Goal: Information Seeking & Learning: Learn about a topic

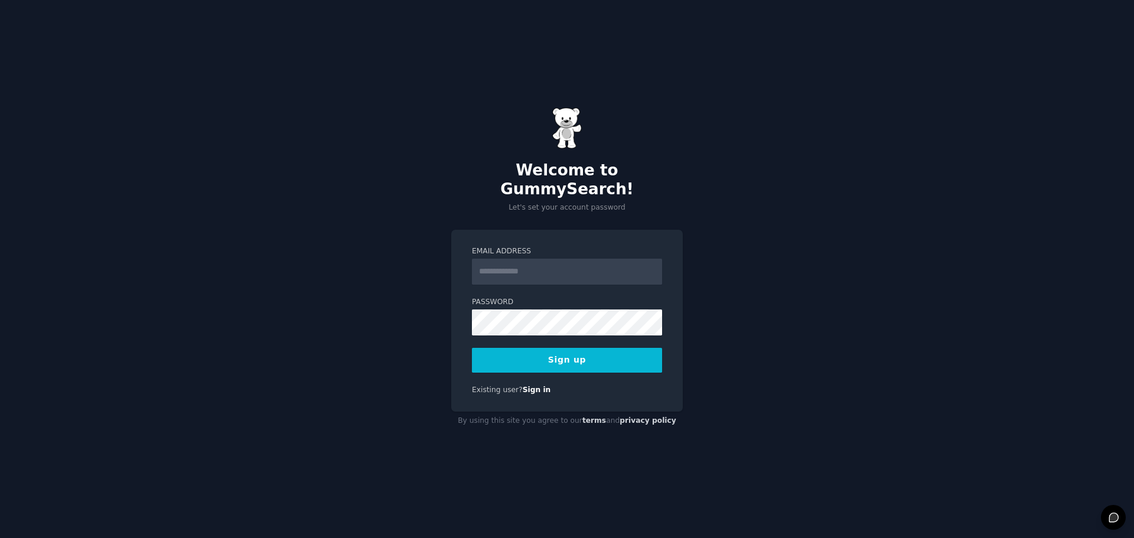
click at [541, 267] on input "Email Address" at bounding box center [567, 272] width 190 height 26
type input "**********"
drag, startPoint x: 449, startPoint y: 313, endPoint x: 453, endPoint y: 320, distance: 7.7
click at [449, 313] on div "**********" at bounding box center [567, 269] width 1134 height 538
click at [507, 349] on button "Sign up" at bounding box center [567, 360] width 190 height 25
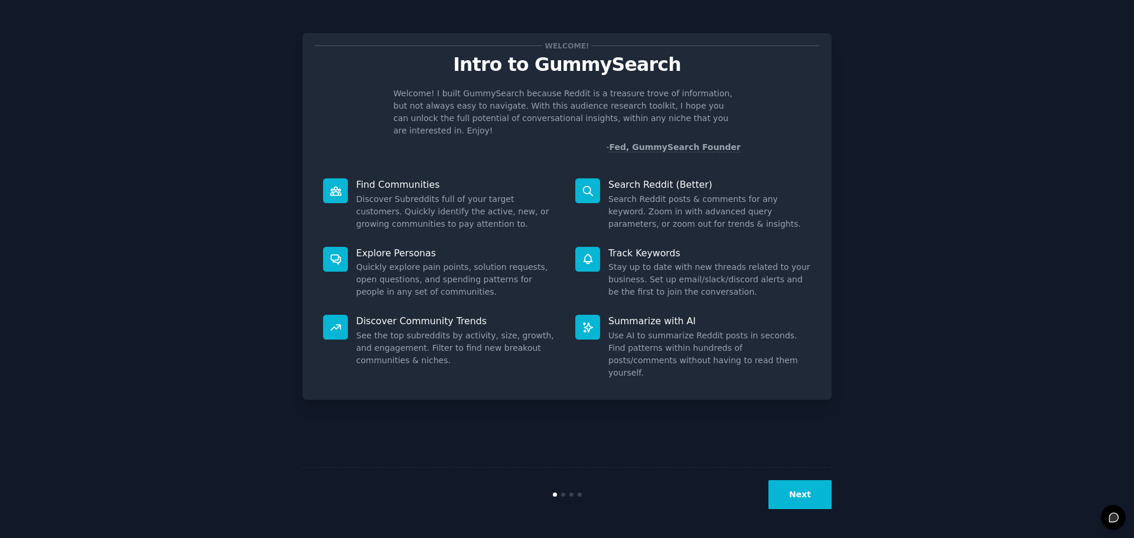
click at [806, 495] on button "Next" at bounding box center [800, 494] width 63 height 29
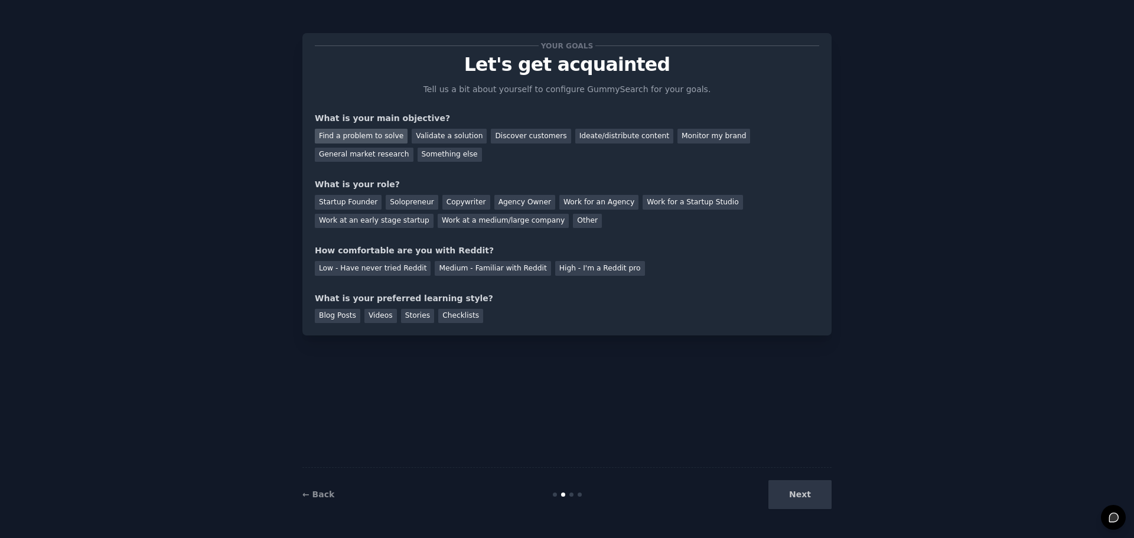
click at [375, 136] on div "Find a problem to solve" at bounding box center [361, 136] width 93 height 15
click at [401, 200] on div "Solopreneur" at bounding box center [412, 202] width 52 height 15
click at [509, 272] on div "Medium - Familiar with Reddit" at bounding box center [493, 268] width 116 height 15
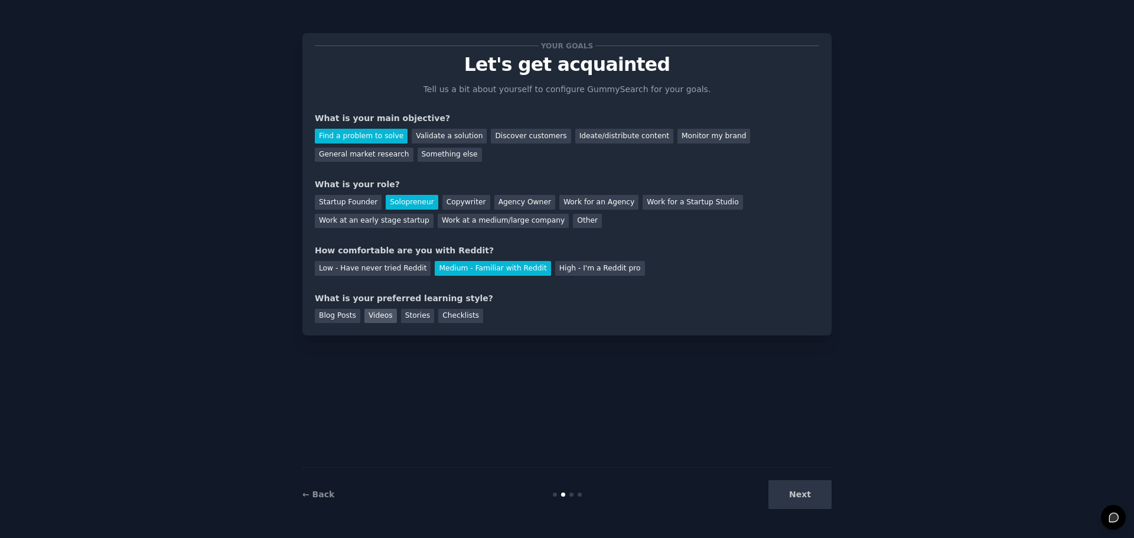
click at [381, 314] on div "Videos" at bounding box center [380, 316] width 32 height 15
click at [447, 132] on div "Validate a solution" at bounding box center [449, 136] width 75 height 15
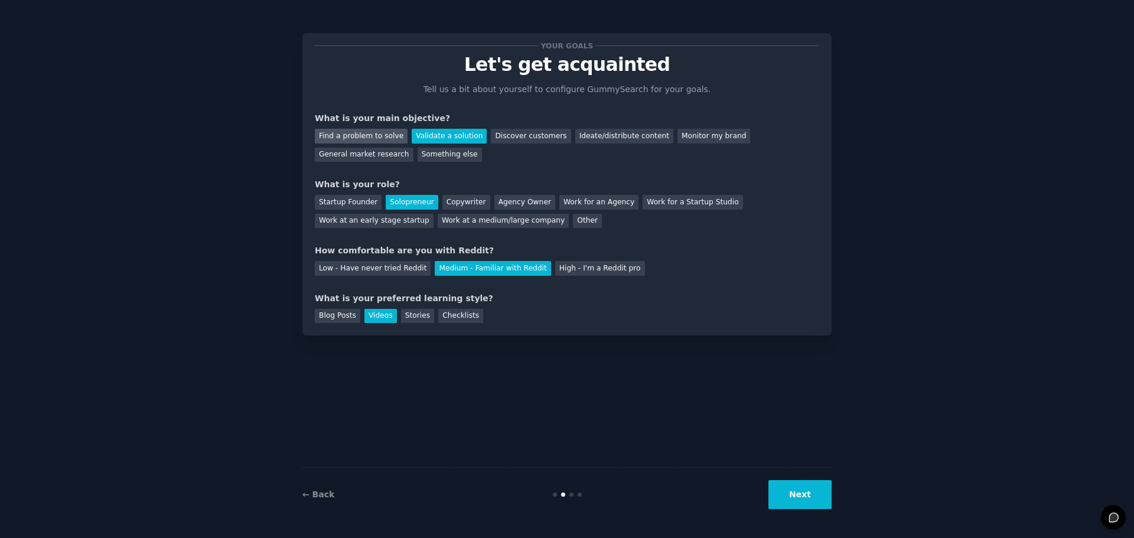
click at [365, 139] on div "Find a problem to solve" at bounding box center [361, 136] width 93 height 15
click at [813, 494] on button "Next" at bounding box center [800, 494] width 63 height 29
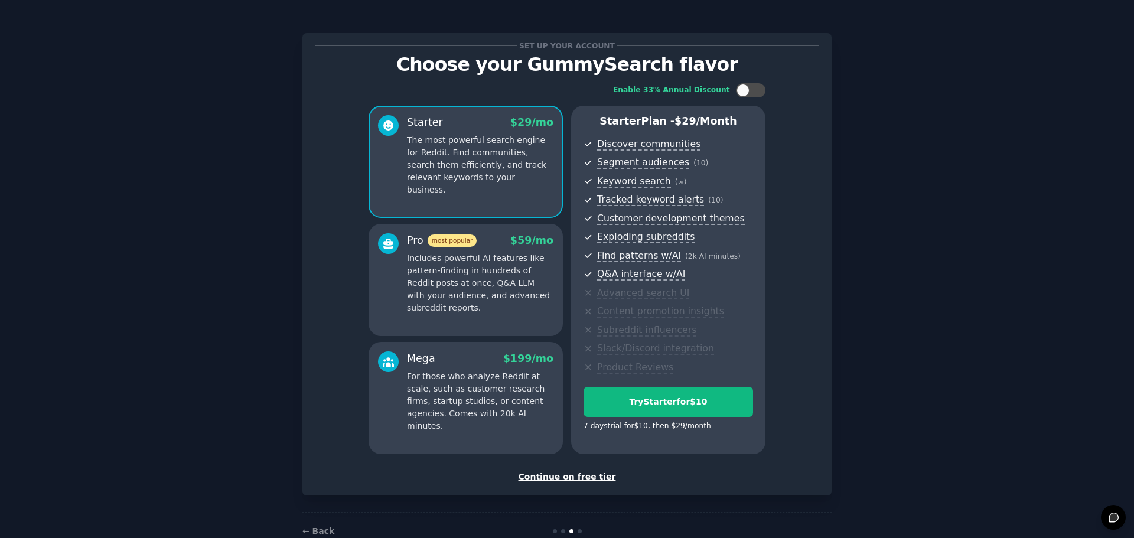
click at [572, 476] on div "Continue on free tier" at bounding box center [567, 477] width 504 height 12
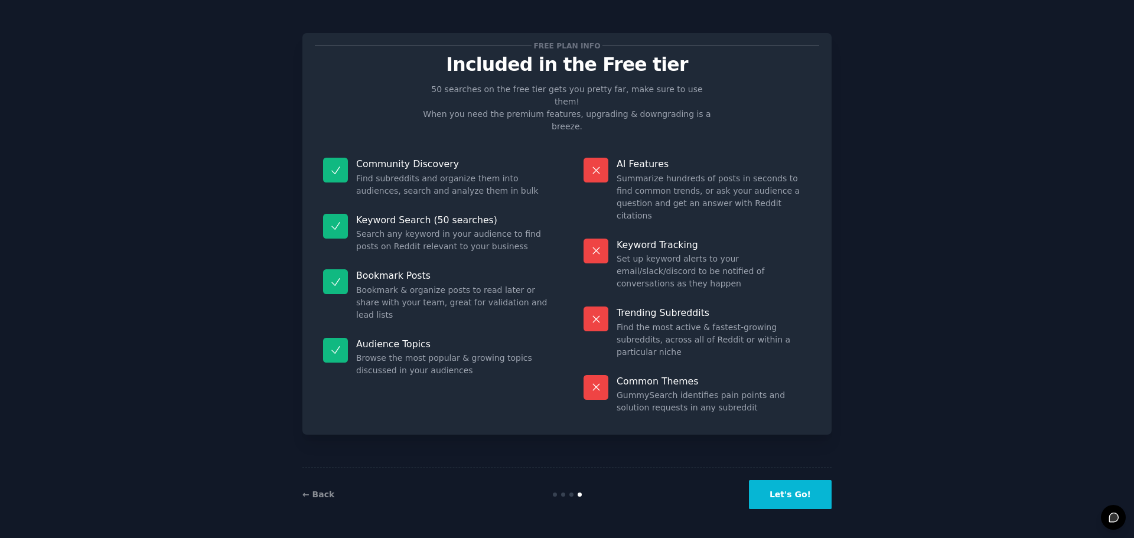
click at [783, 494] on button "Let's Go!" at bounding box center [790, 494] width 83 height 29
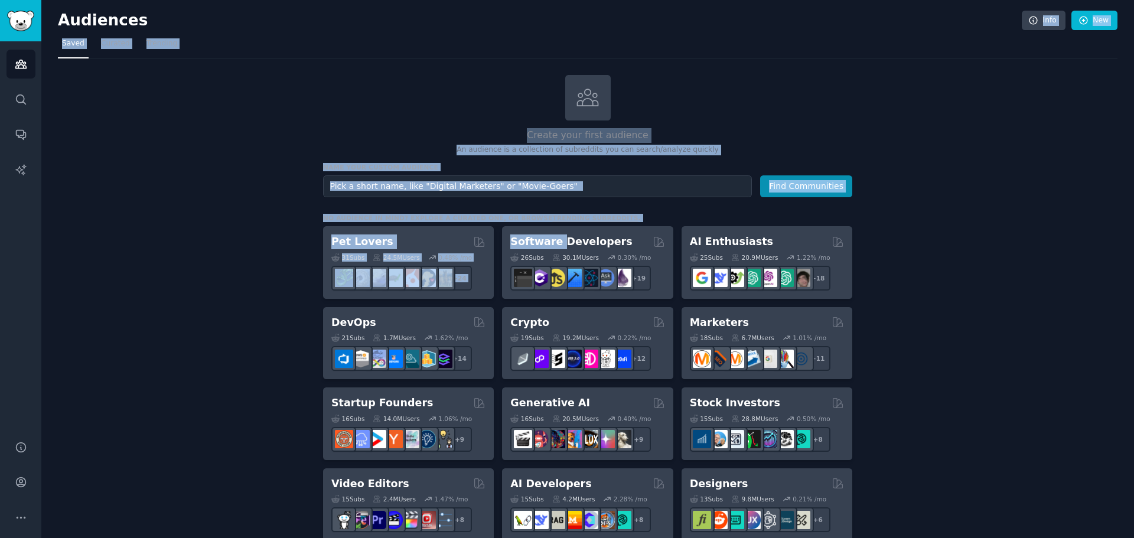
drag, startPoint x: 555, startPoint y: 240, endPoint x: 710, endPoint y: -71, distance: 347.7
click at [710, 0] on html "Audiences Search Conversations AI Reports Help Account More Audiences Info New …" at bounding box center [567, 269] width 1134 height 538
click at [698, 93] on div "Create your first audience An audience is a collection of subreddits you can se…" at bounding box center [587, 115] width 529 height 80
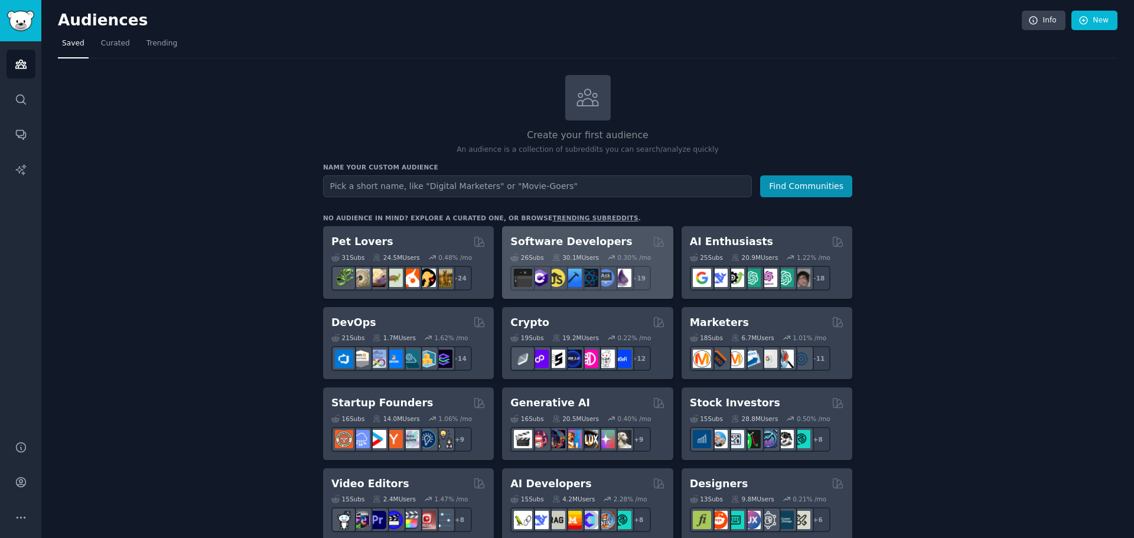
click at [593, 240] on h2 "Software Developers" at bounding box center [571, 242] width 122 height 15
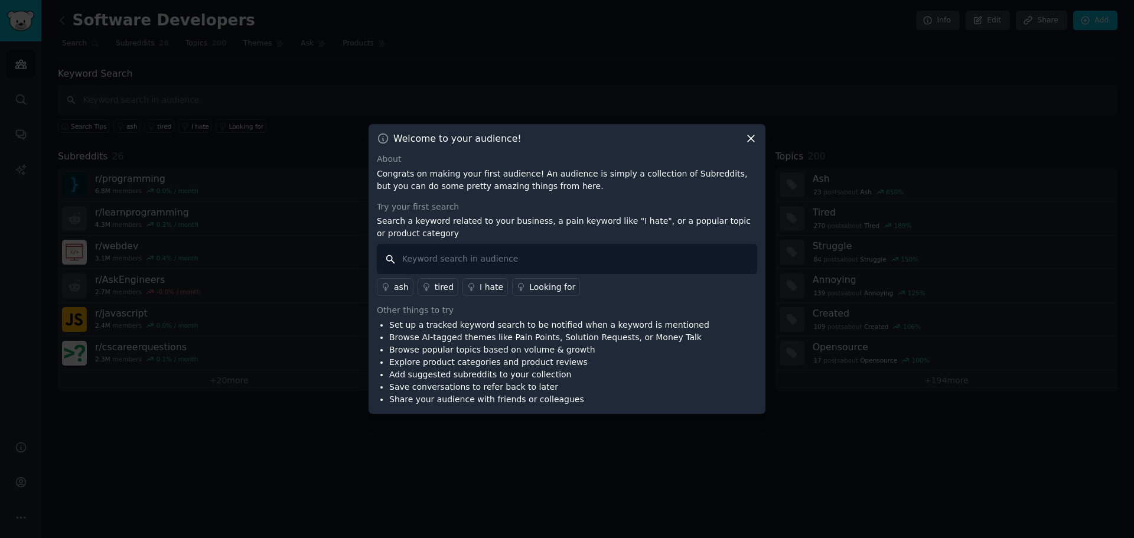
click at [449, 263] on input "text" at bounding box center [567, 259] width 380 height 30
click at [401, 288] on div "ash" at bounding box center [401, 287] width 15 height 12
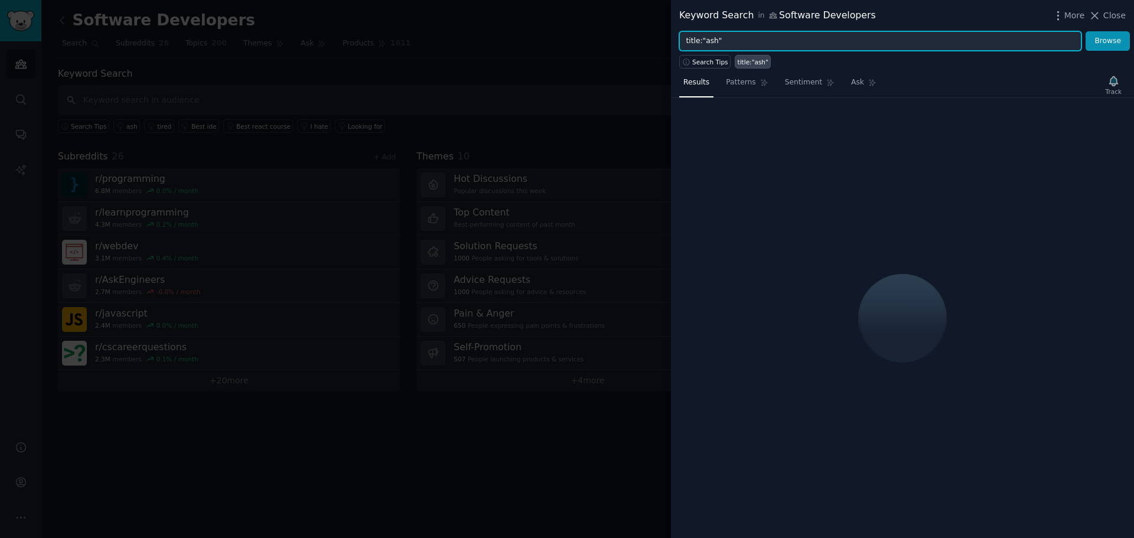
drag, startPoint x: 730, startPoint y: 44, endPoint x: 686, endPoint y: 47, distance: 44.4
click at [686, 45] on input "title:"ash"" at bounding box center [880, 41] width 402 height 20
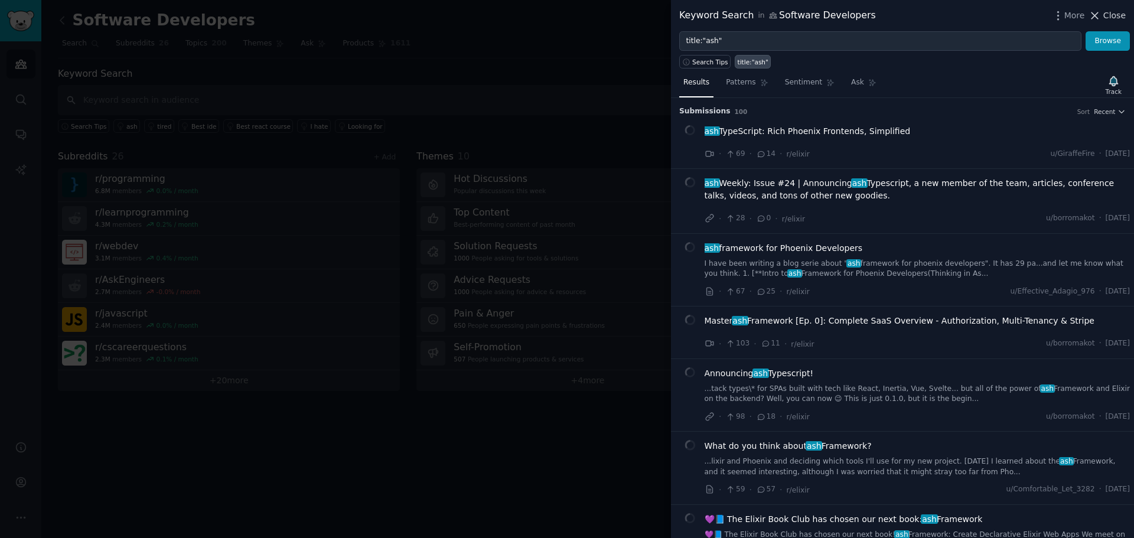
click at [1104, 14] on button "Close" at bounding box center [1107, 15] width 37 height 12
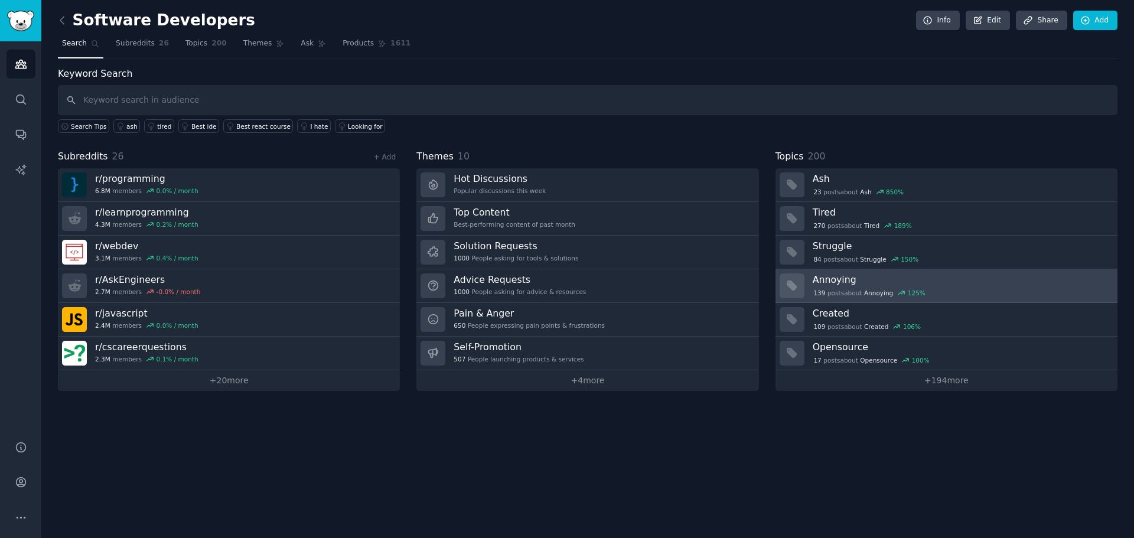
click at [840, 284] on h3 "Annoying" at bounding box center [961, 280] width 297 height 12
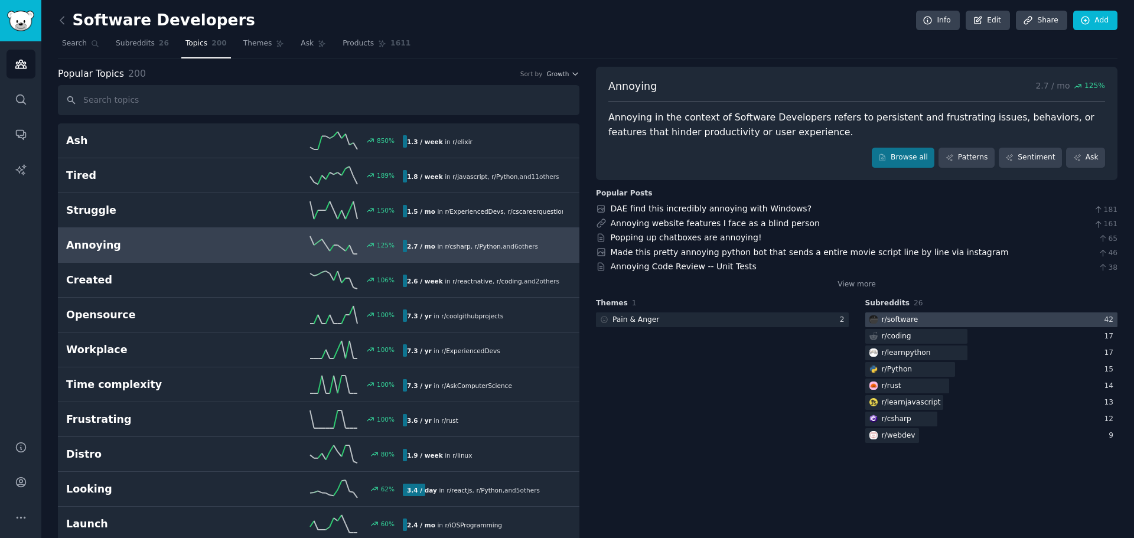
click at [901, 320] on div "r/ software" at bounding box center [900, 320] width 37 height 11
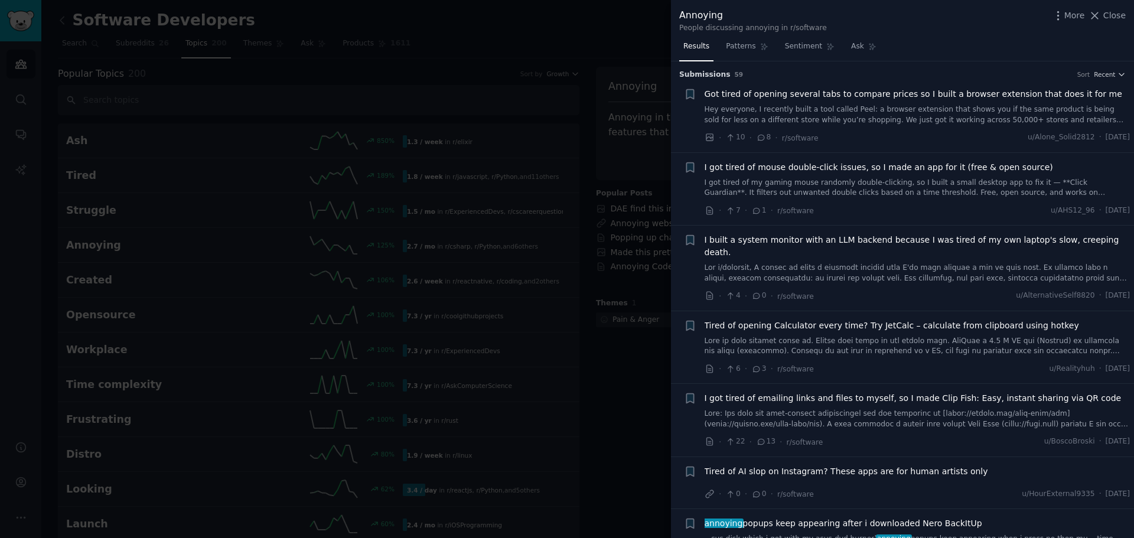
click at [252, 40] on div at bounding box center [567, 269] width 1134 height 538
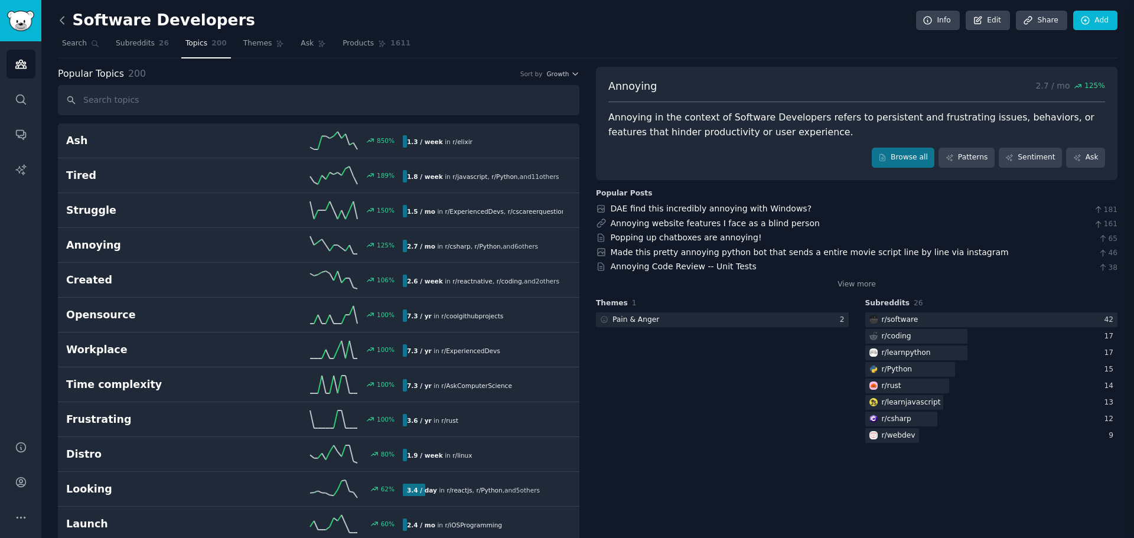
click at [58, 19] on icon at bounding box center [62, 20] width 12 height 12
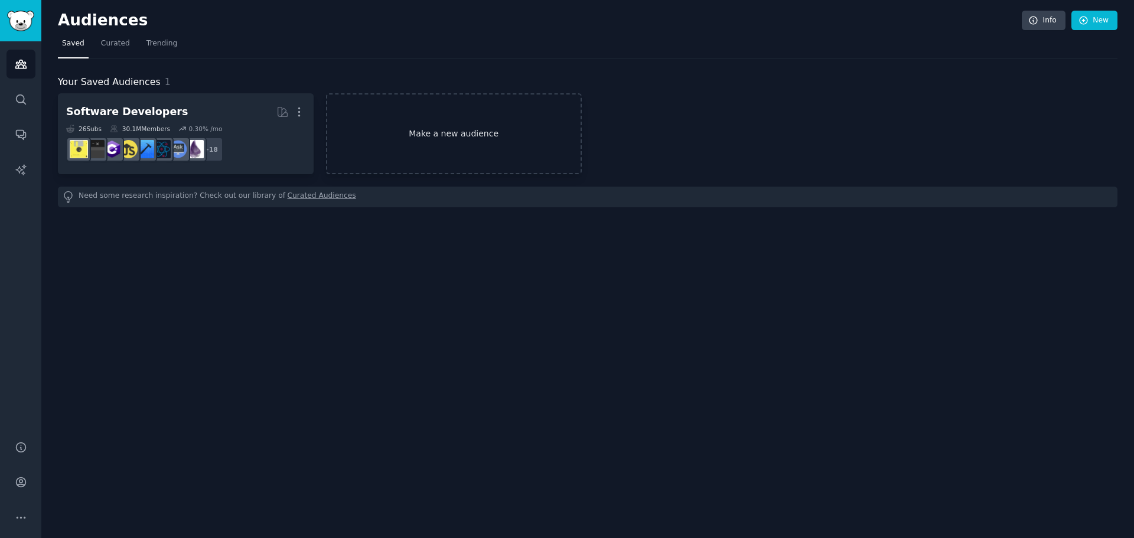
click at [439, 125] on link "Make a new audience" at bounding box center [454, 133] width 256 height 81
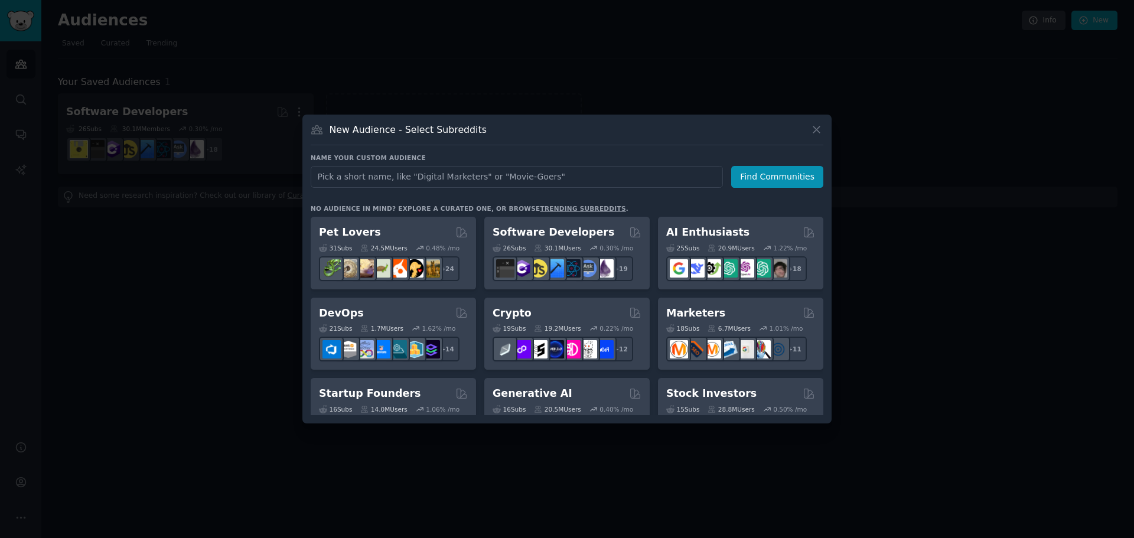
click at [491, 84] on div at bounding box center [567, 269] width 1134 height 538
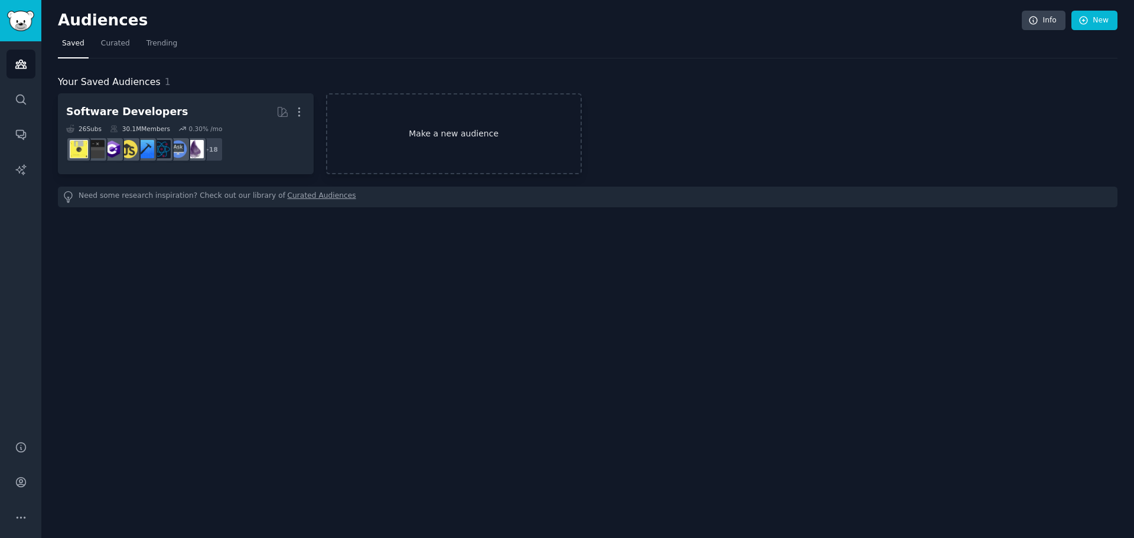
click at [445, 134] on link "Make a new audience" at bounding box center [454, 133] width 256 height 81
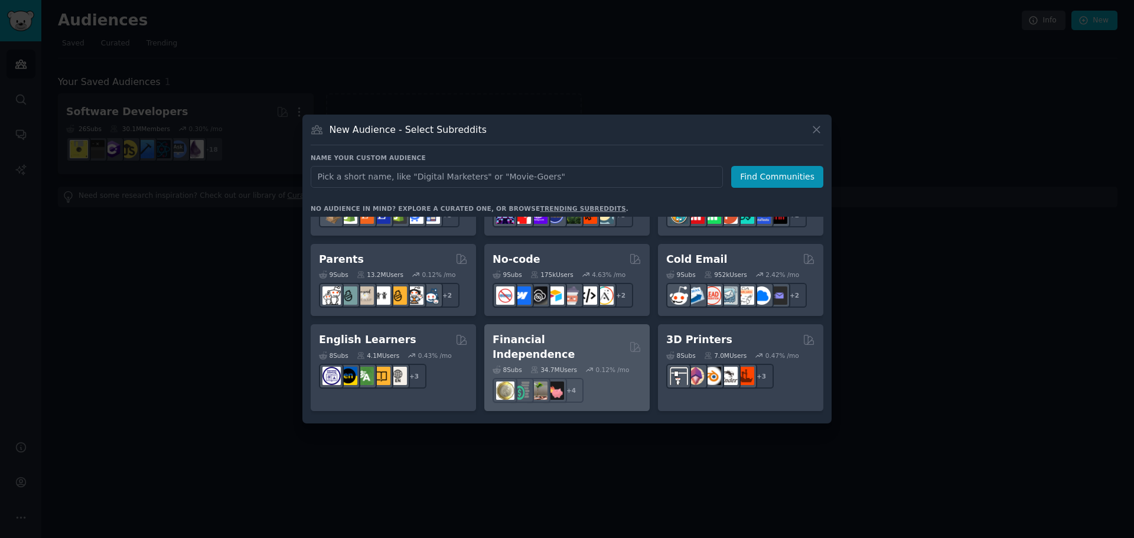
scroll to position [473, 0]
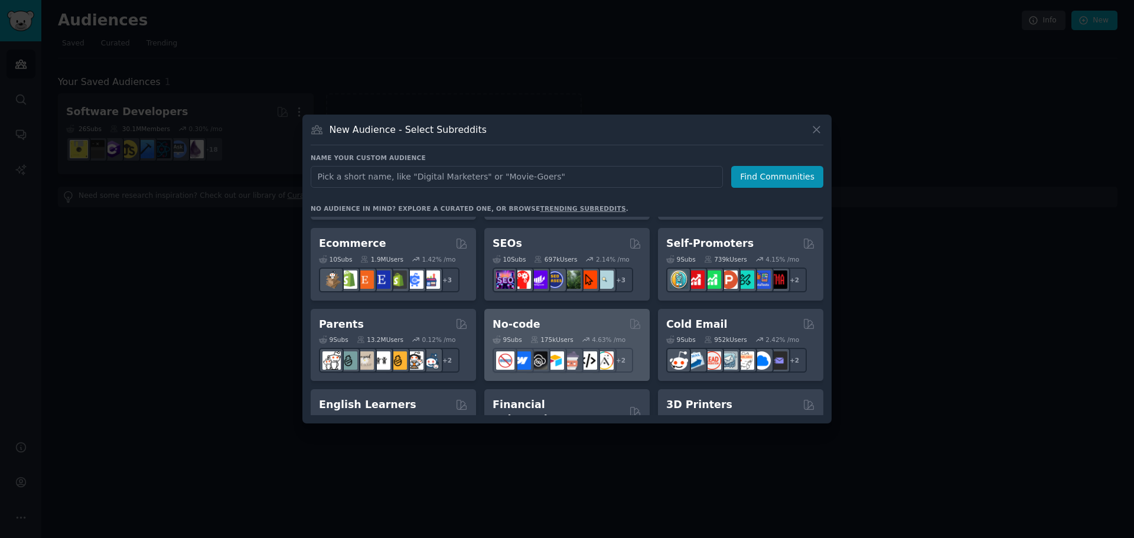
click at [576, 321] on div "No-code" at bounding box center [567, 324] width 149 height 15
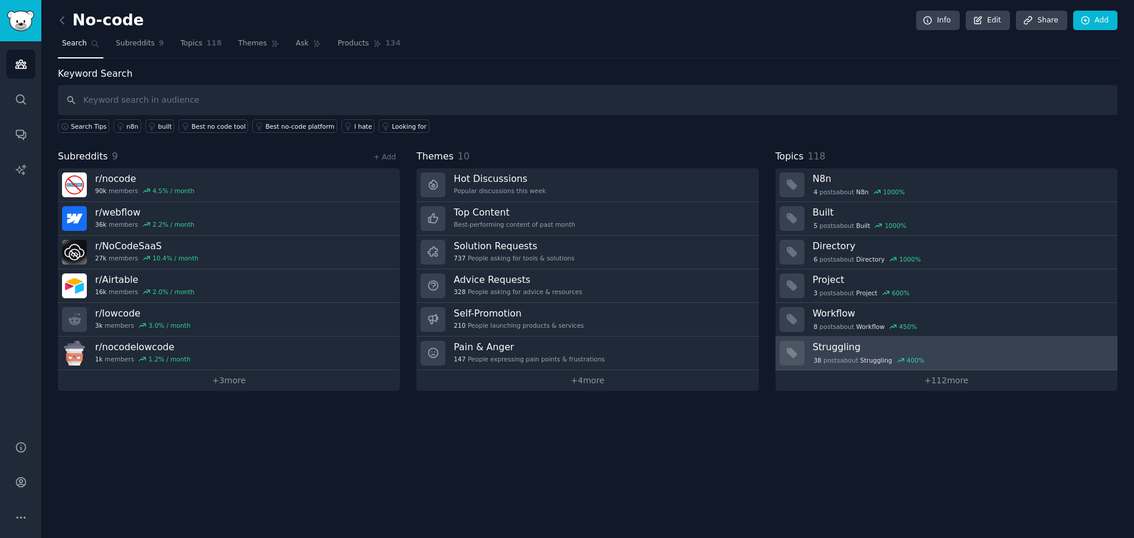
click at [856, 346] on h3 "Struggling" at bounding box center [961, 347] width 297 height 12
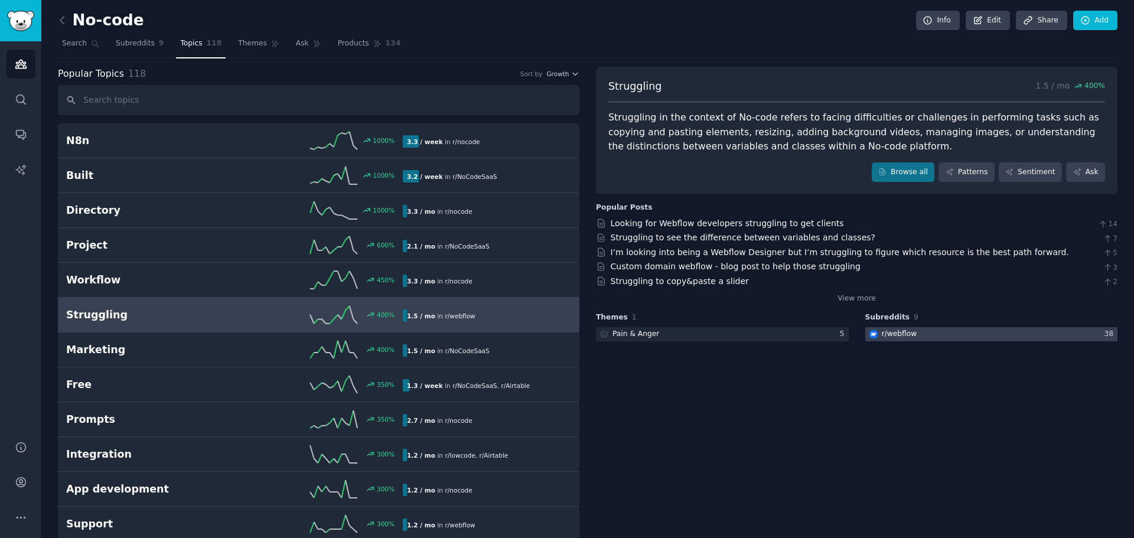
click at [892, 333] on div "r/ webflow" at bounding box center [899, 334] width 35 height 11
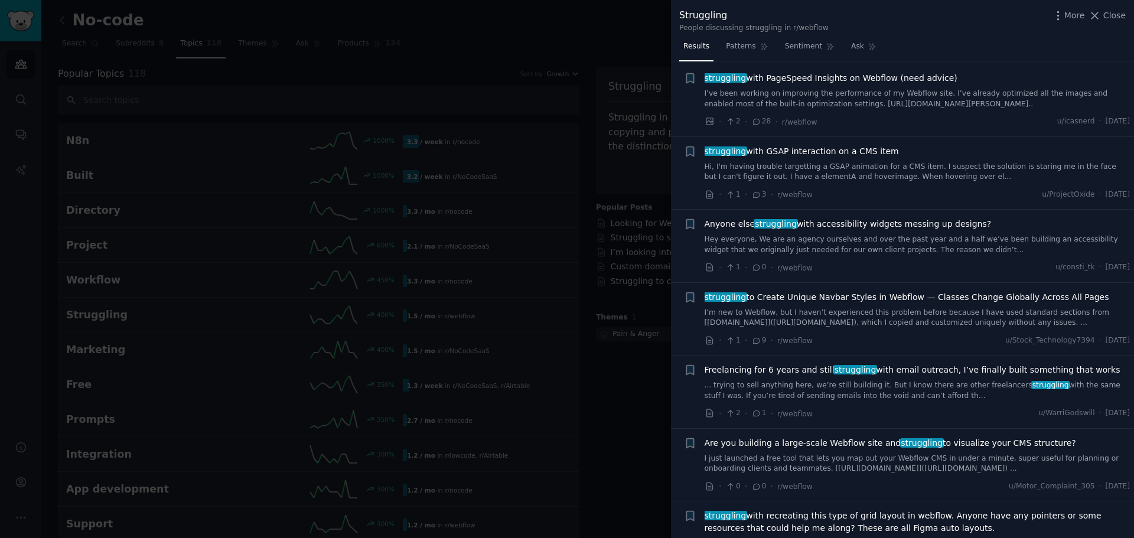
scroll to position [59, 0]
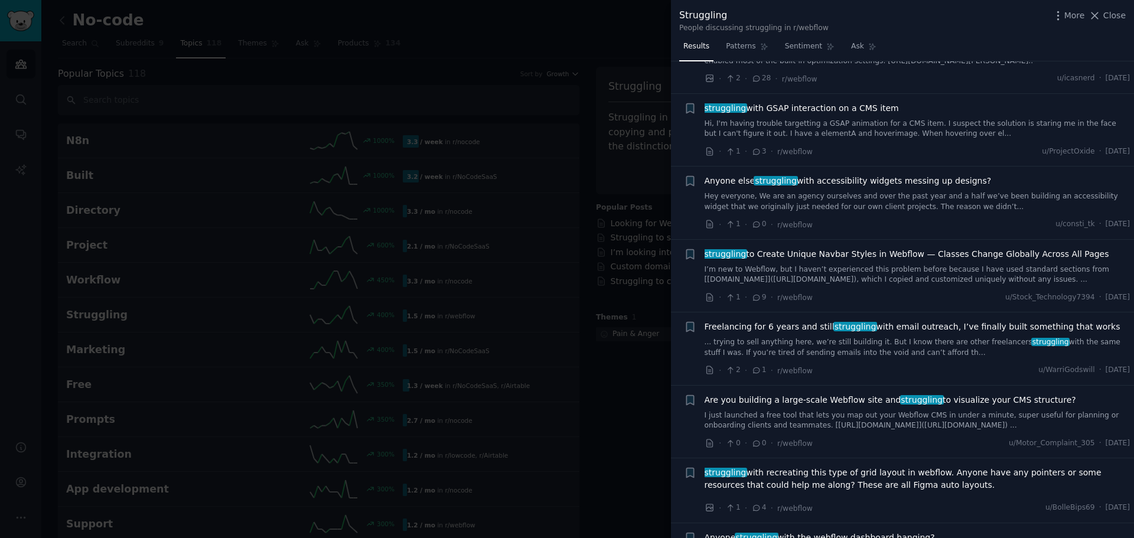
click at [127, 35] on div at bounding box center [567, 269] width 1134 height 538
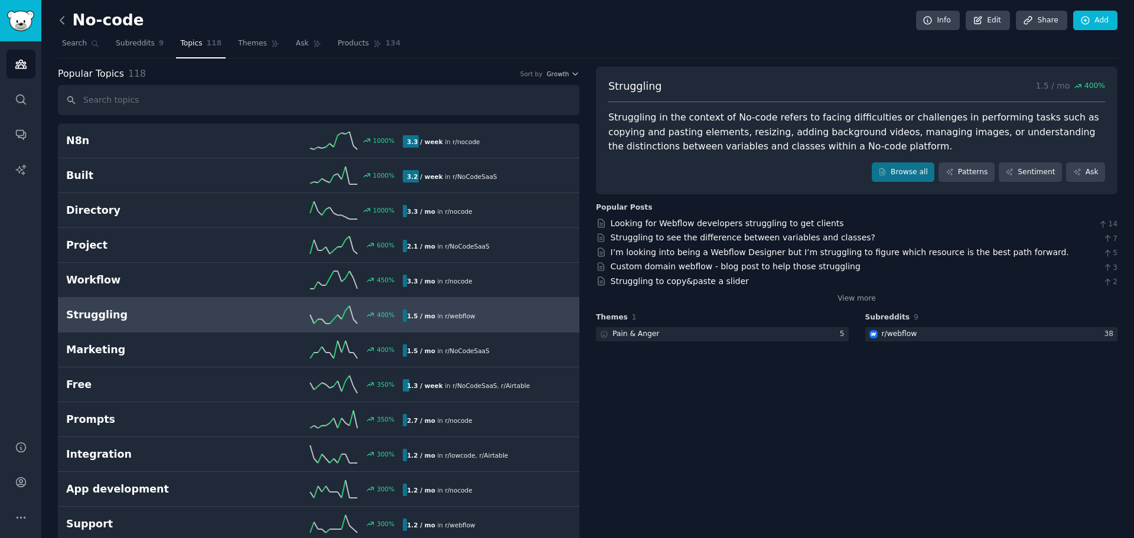
click at [60, 24] on icon at bounding box center [62, 20] width 12 height 12
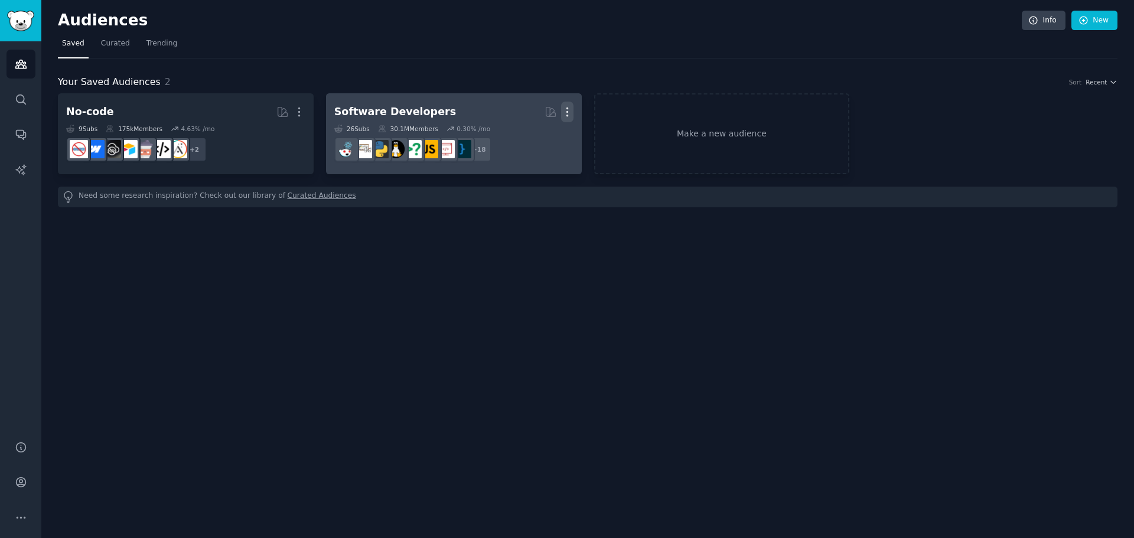
click at [568, 113] on icon "button" at bounding box center [567, 112] width 12 height 12
click at [532, 134] on p "Delete" at bounding box center [535, 137] width 27 height 12
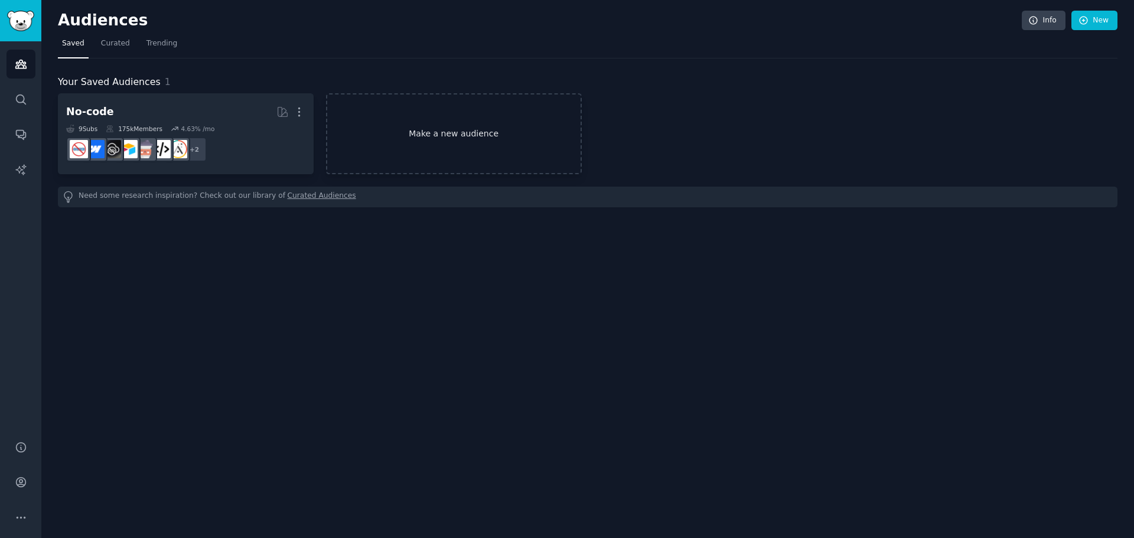
click at [477, 137] on link "Make a new audience" at bounding box center [454, 133] width 256 height 81
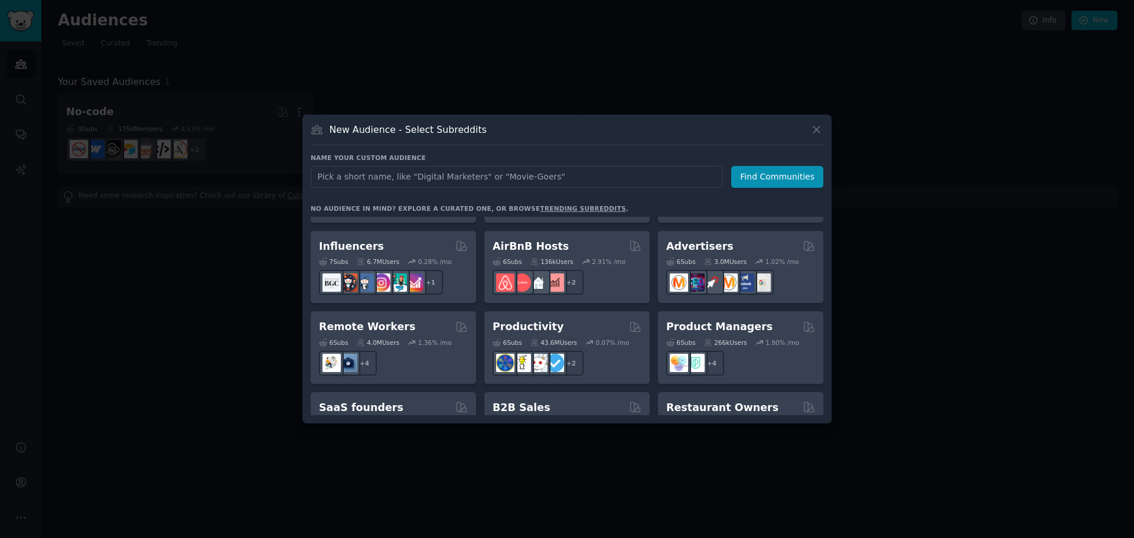
scroll to position [827, 0]
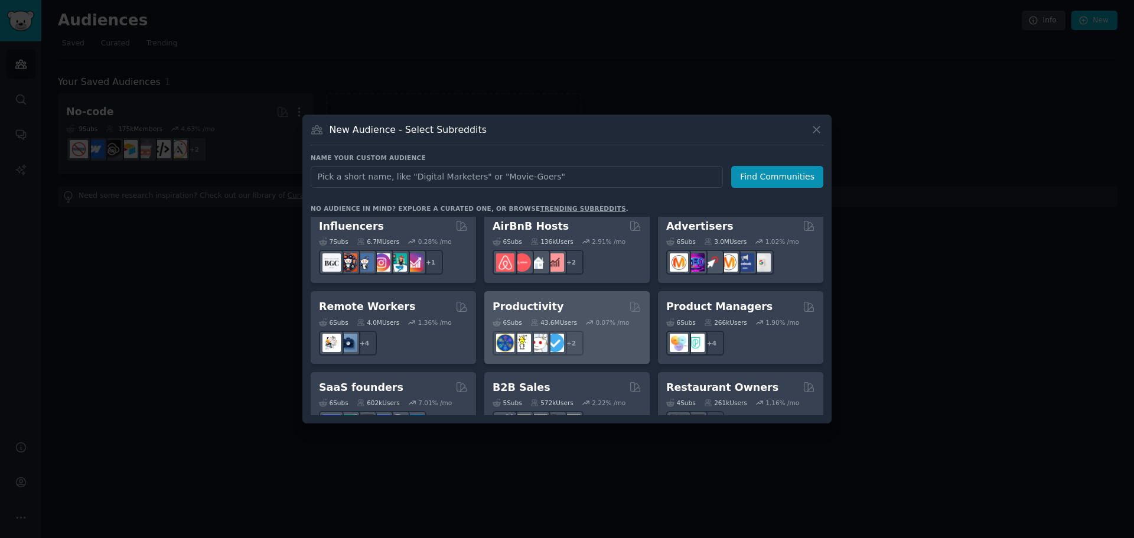
click at [564, 299] on div "Productivity" at bounding box center [567, 306] width 149 height 15
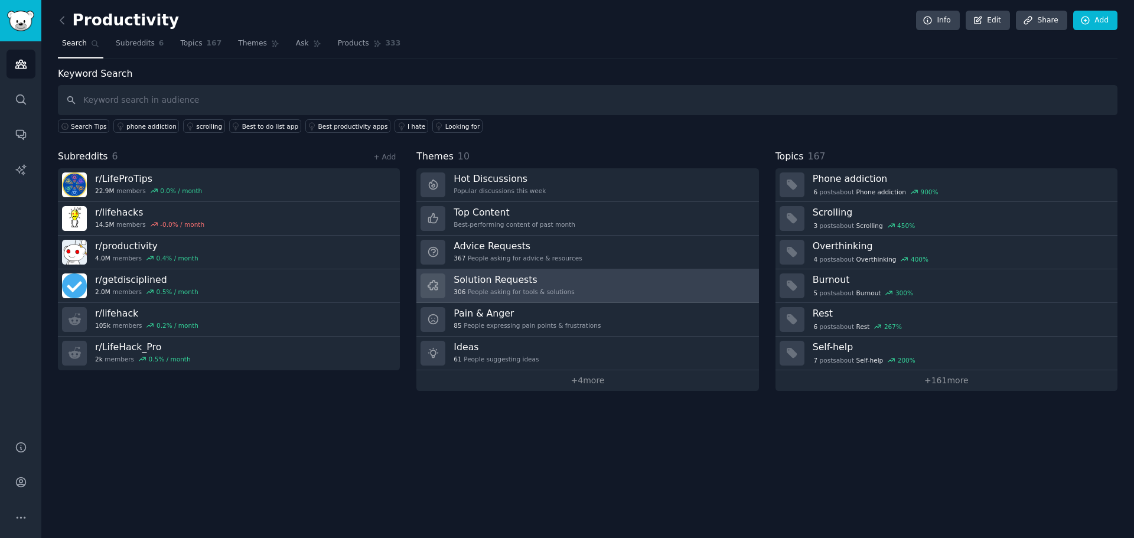
click at [518, 280] on h3 "Solution Requests" at bounding box center [514, 280] width 121 height 12
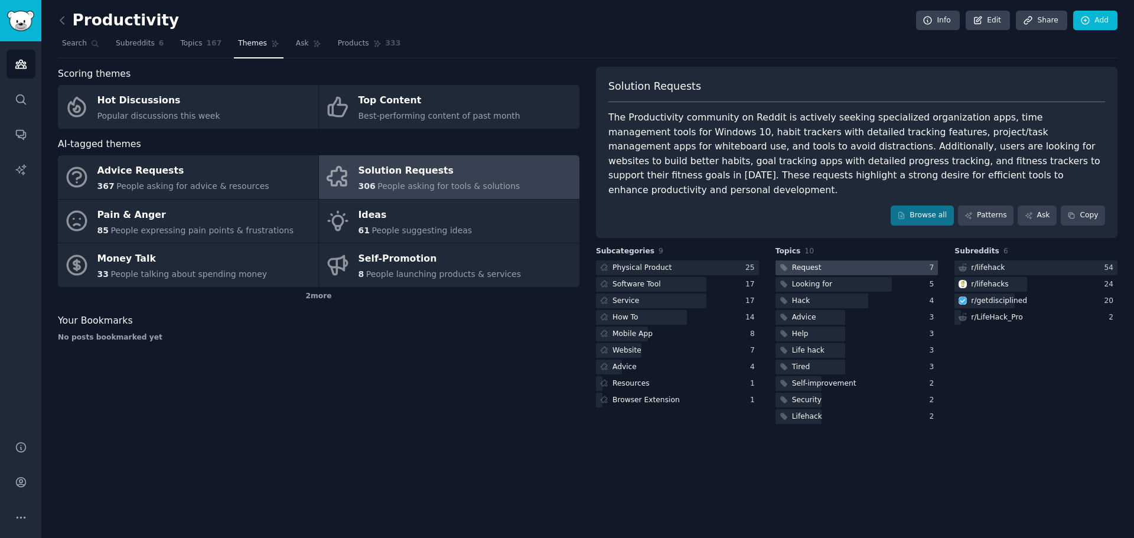
click at [855, 261] on div at bounding box center [857, 268] width 163 height 15
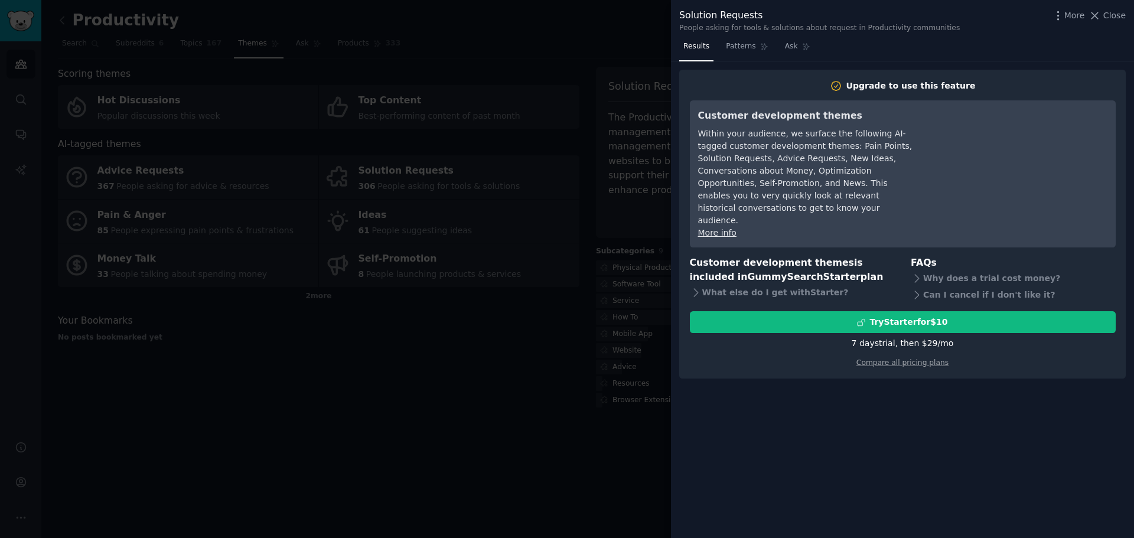
click at [461, 317] on div at bounding box center [567, 269] width 1134 height 538
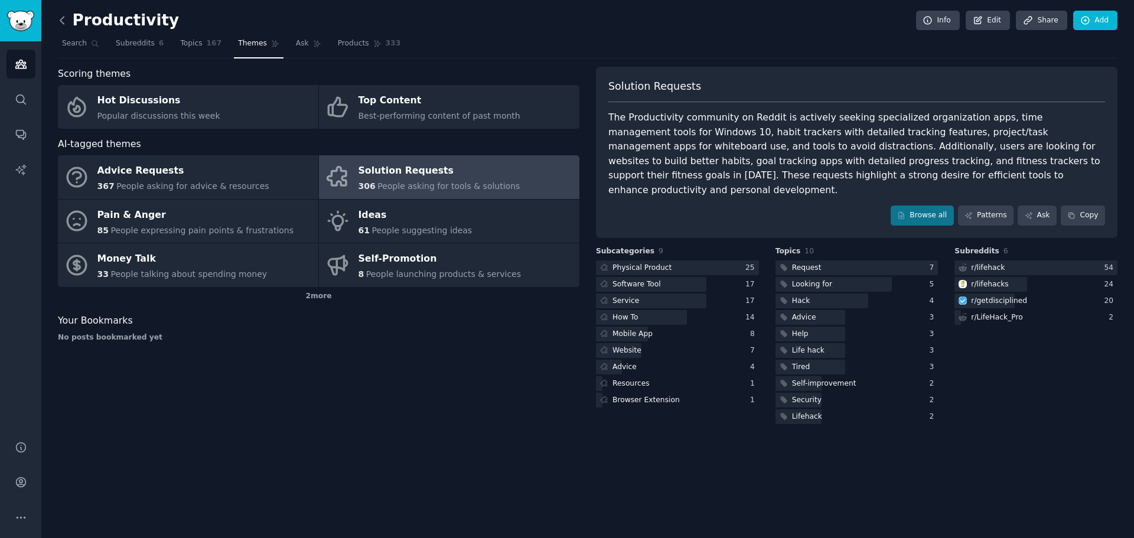
click at [59, 24] on icon at bounding box center [62, 20] width 12 height 12
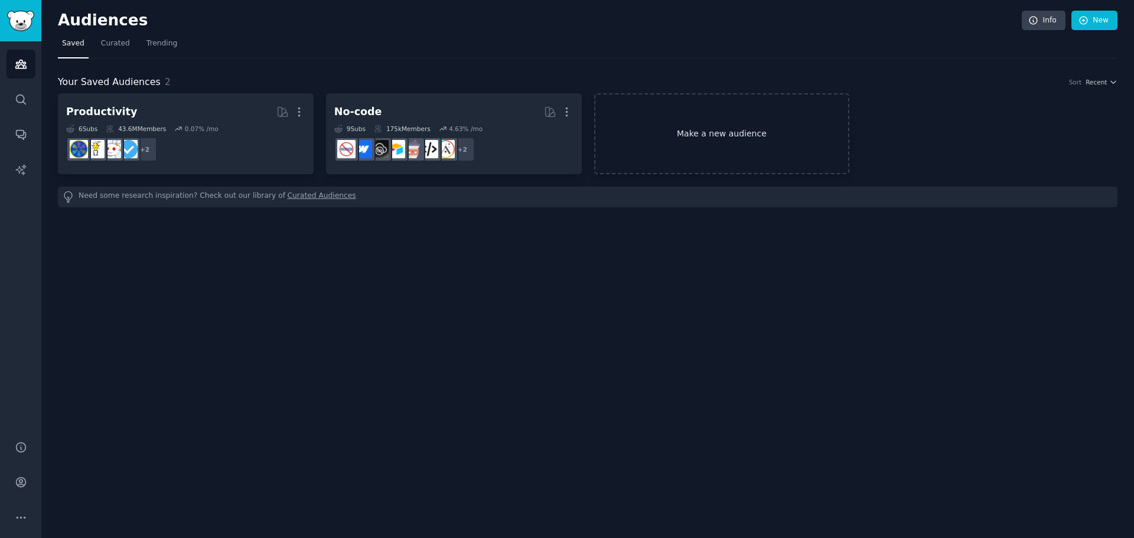
click at [660, 109] on link "Make a new audience" at bounding box center [722, 133] width 256 height 81
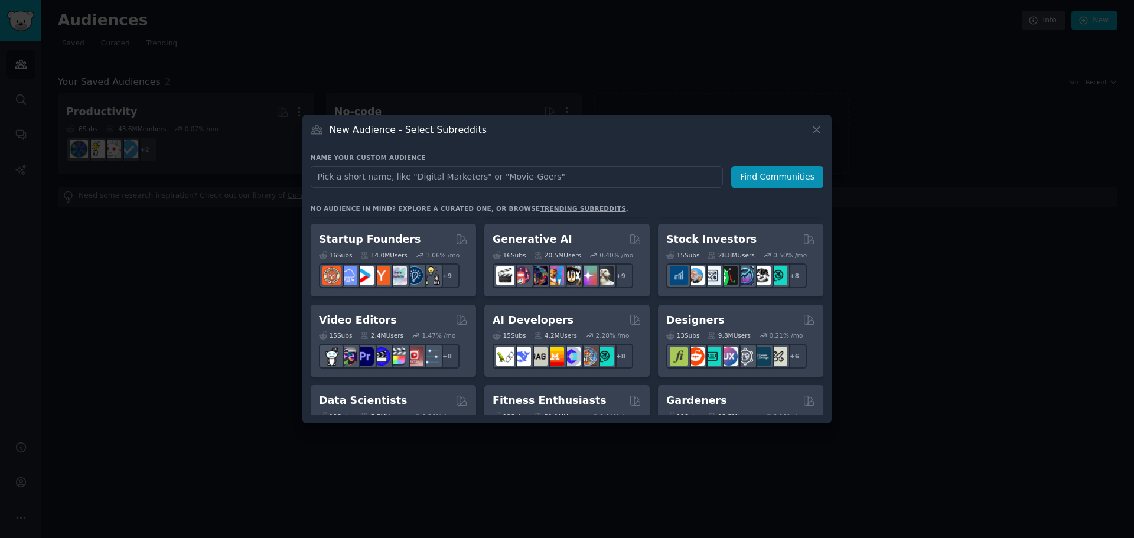
scroll to position [95, 0]
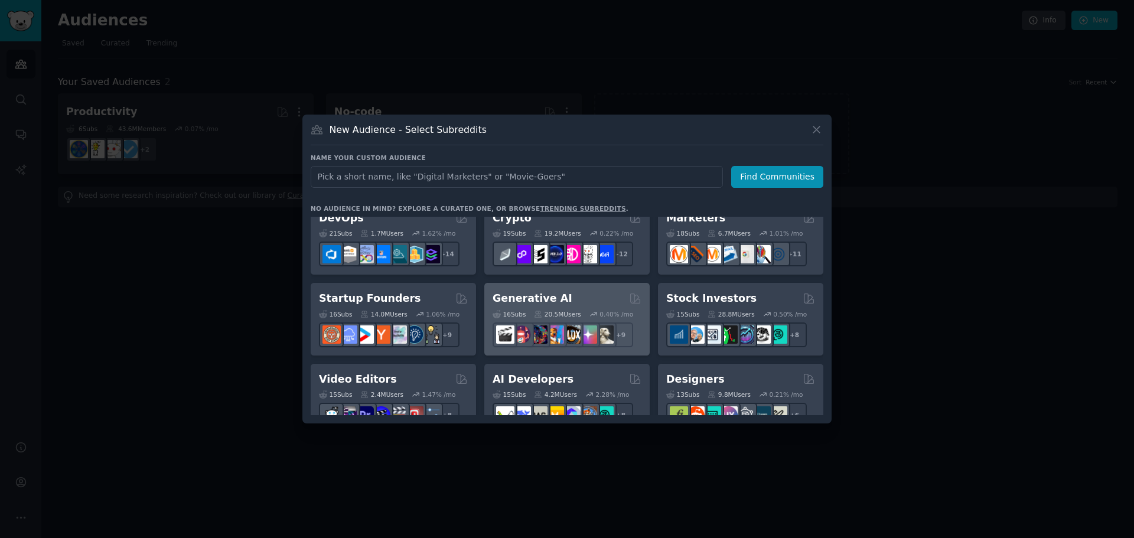
click at [571, 292] on div "Generative AI Curated by GummySearch" at bounding box center [567, 298] width 149 height 15
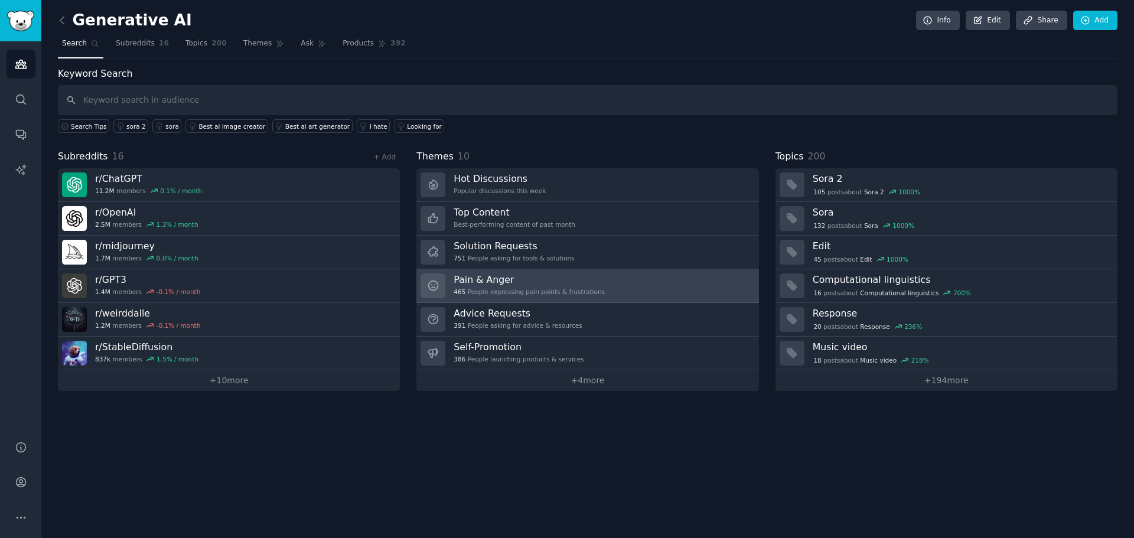
click at [632, 284] on link "Pain & Anger 465 People expressing pain points & frustrations" at bounding box center [587, 286] width 342 height 34
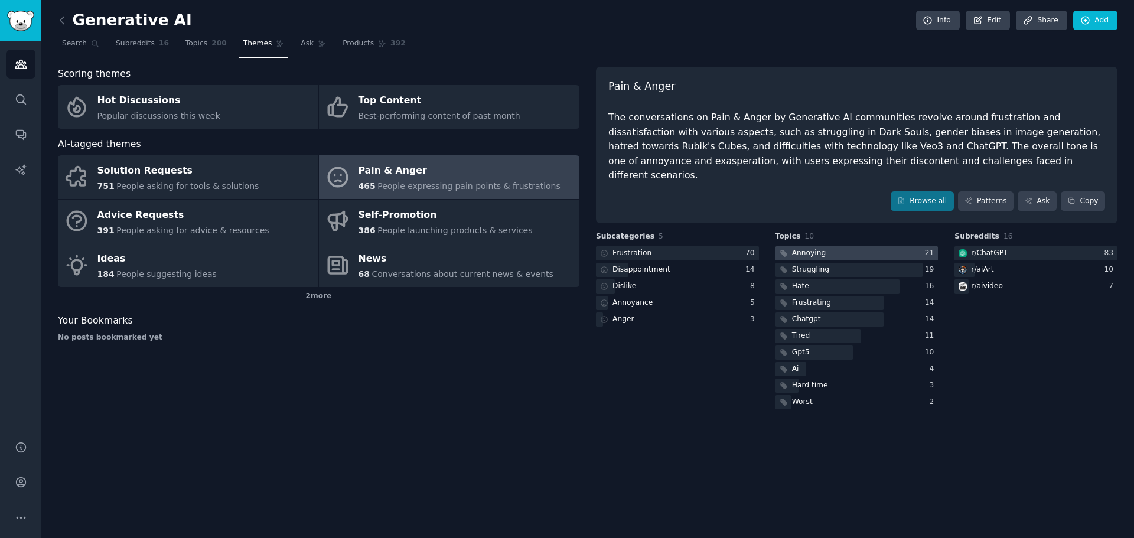
click at [834, 246] on div at bounding box center [857, 253] width 163 height 15
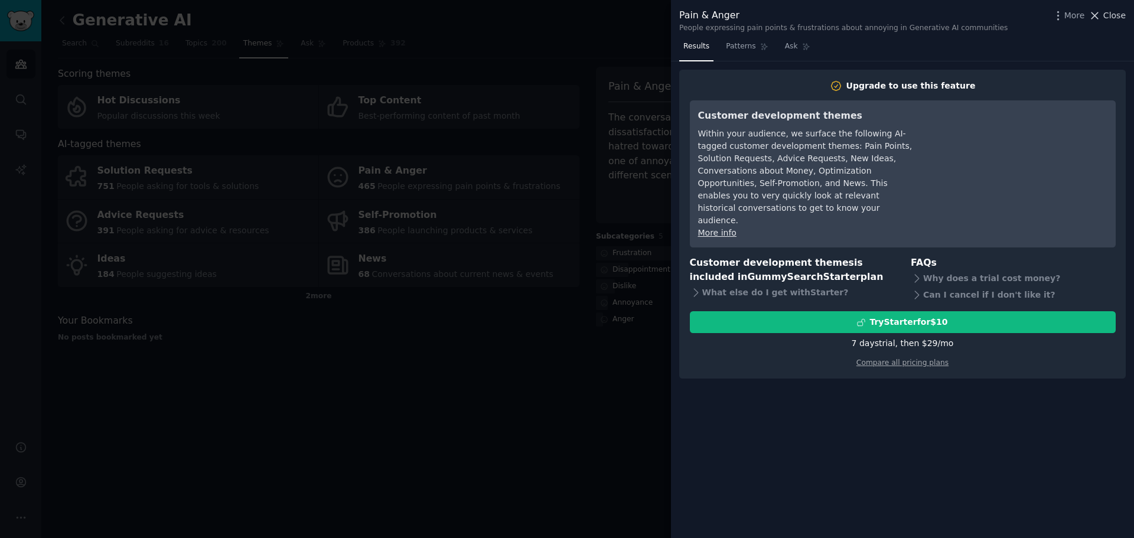
click at [1109, 17] on span "Close" at bounding box center [1114, 15] width 22 height 12
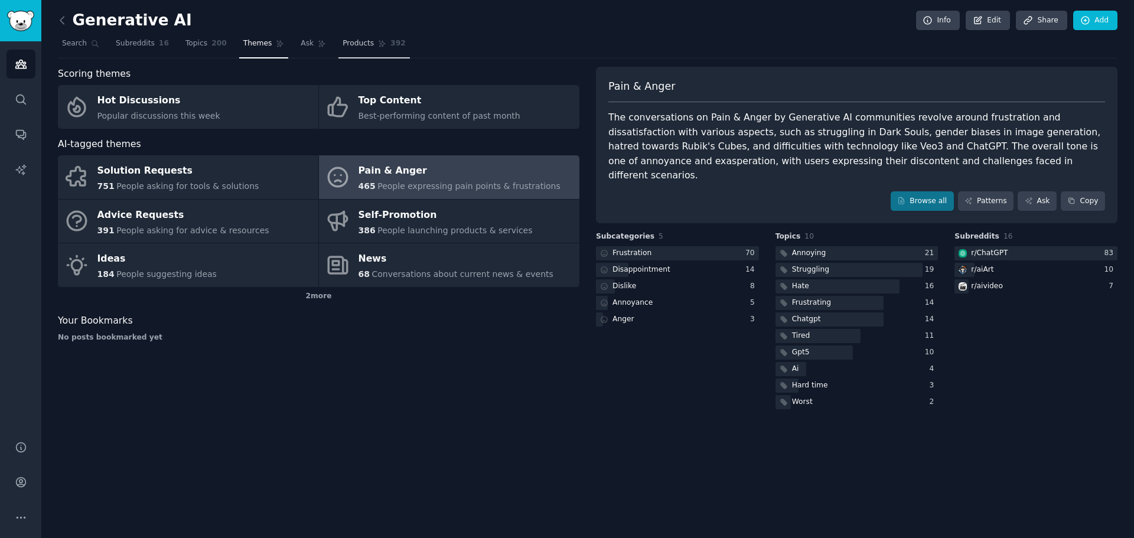
click at [344, 42] on span "Products" at bounding box center [358, 43] width 31 height 11
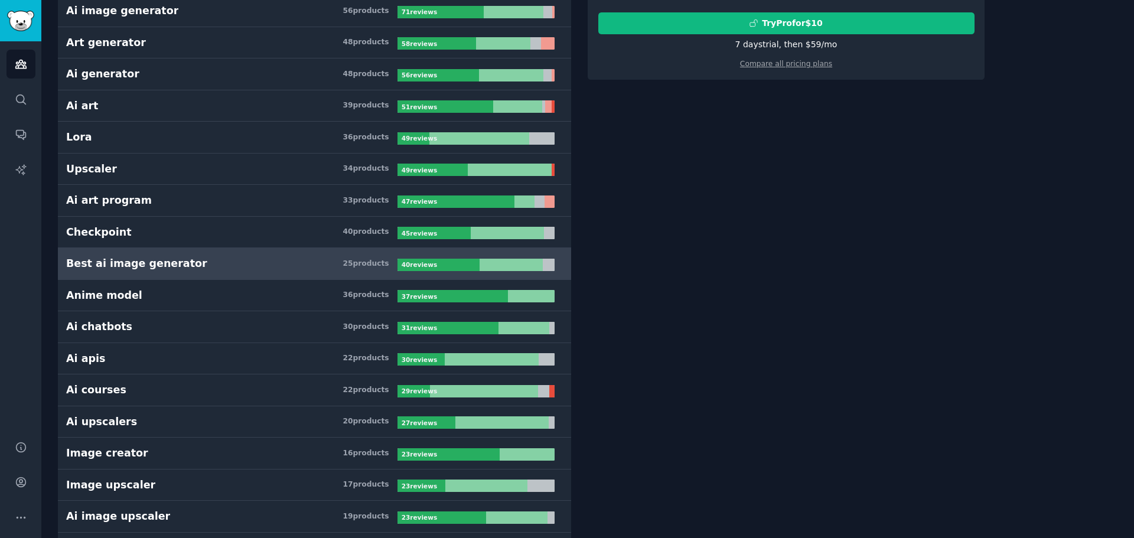
scroll to position [59, 0]
